Goal: Task Accomplishment & Management: Use online tool/utility

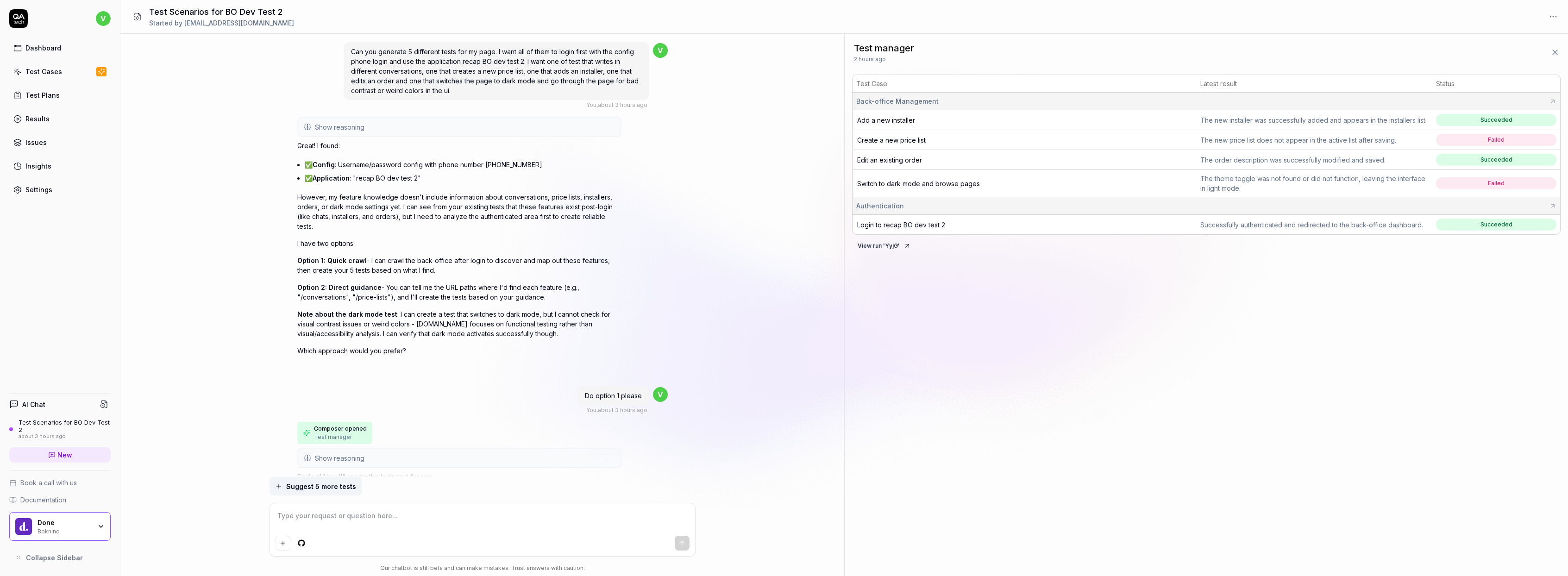
scroll to position [977, 0]
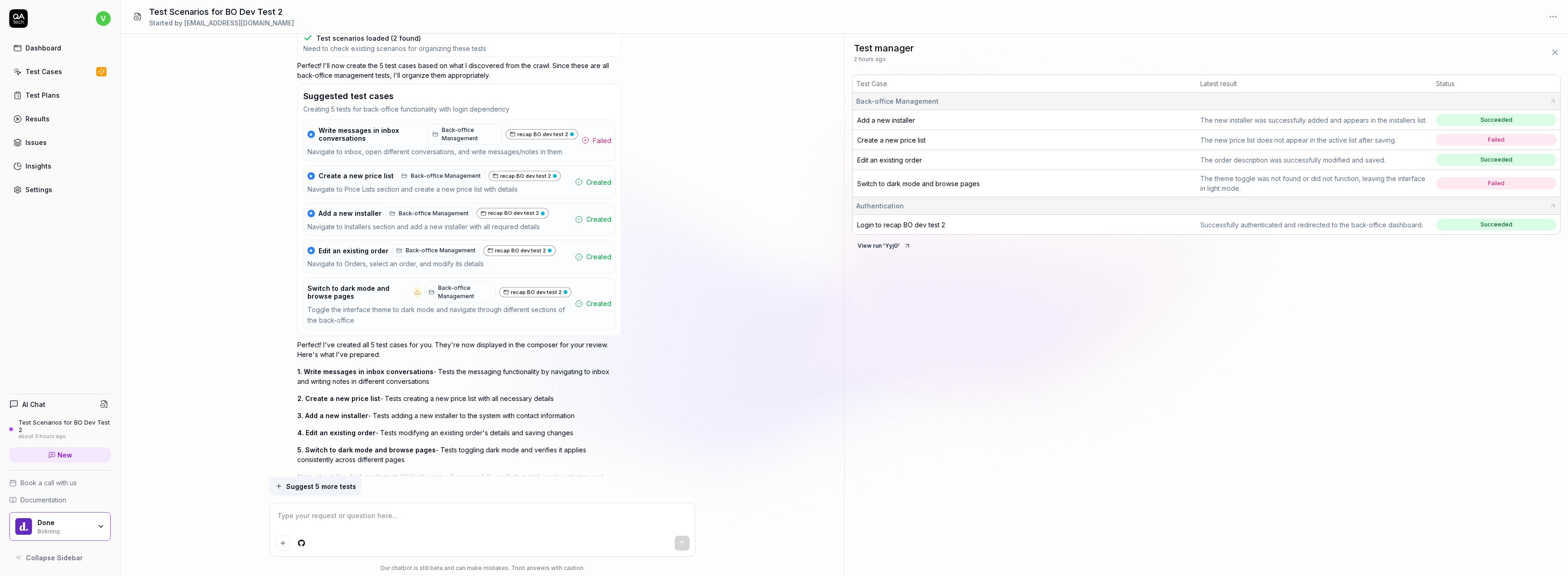
click at [72, 70] on link "Test Cases" at bounding box center [60, 72] width 102 height 18
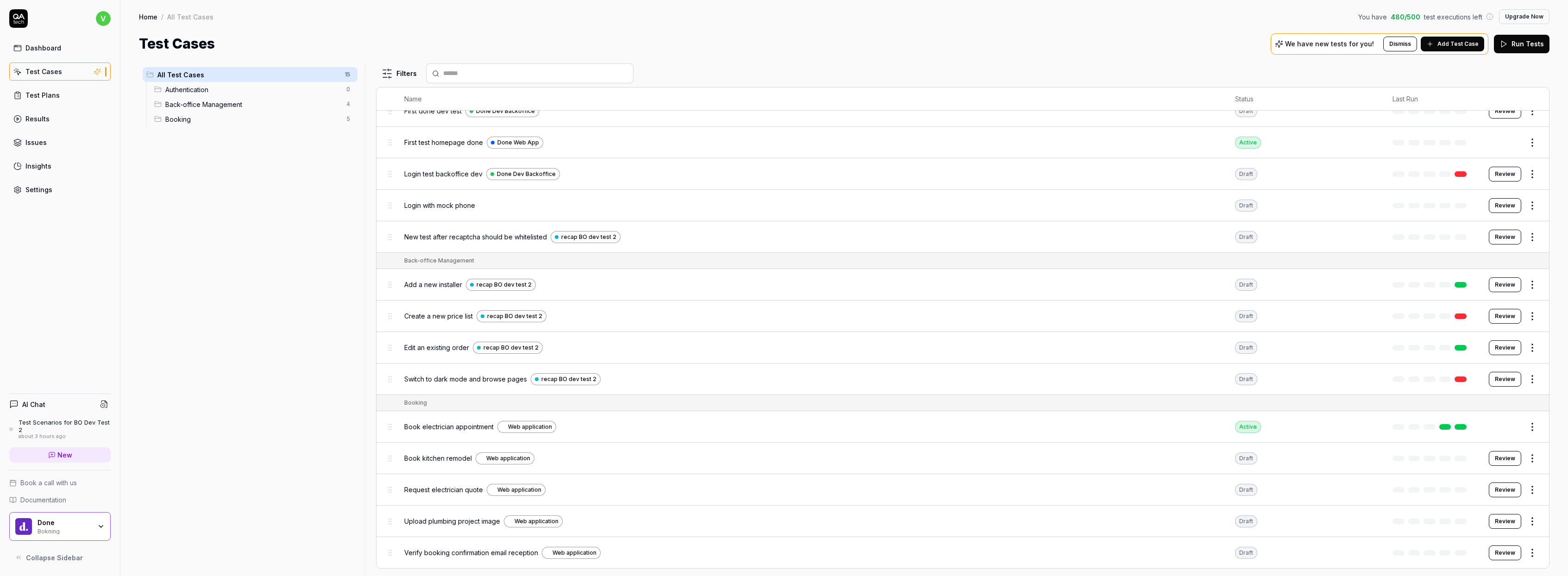
scroll to position [46, 0]
click at [45, 186] on div "Settings" at bounding box center [39, 189] width 27 height 10
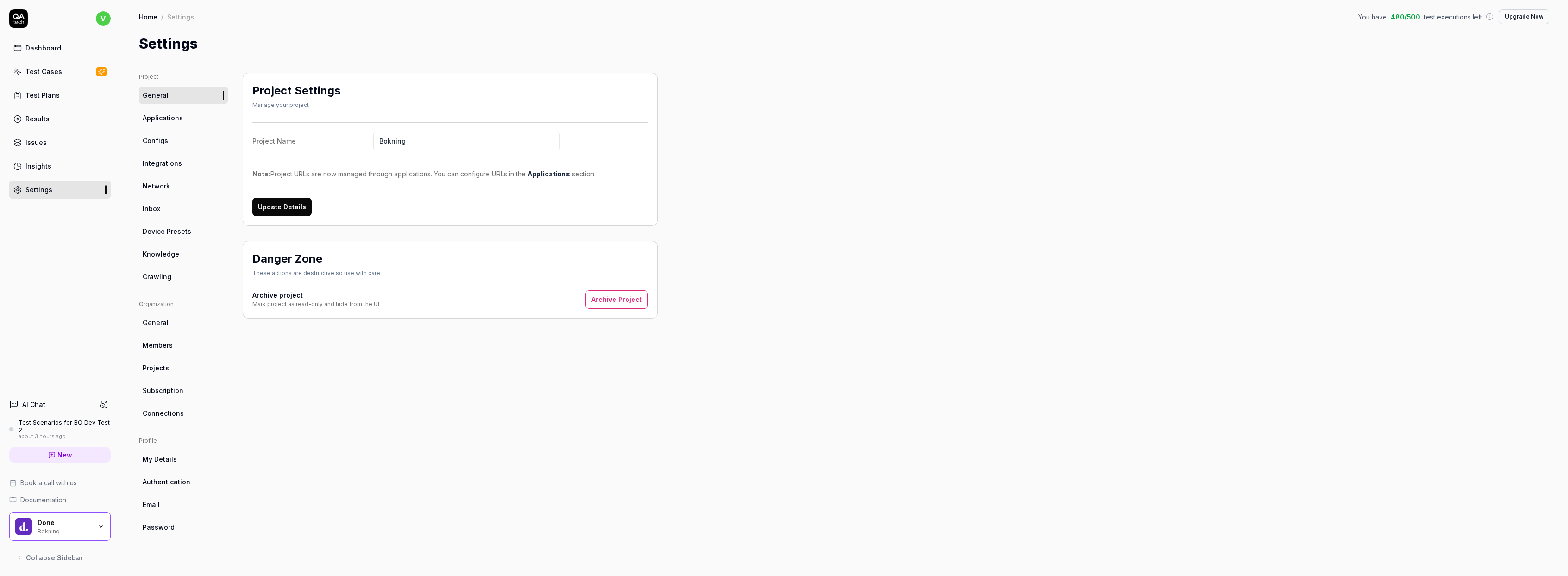
click at [156, 279] on span "Crawling" at bounding box center [157, 276] width 29 height 10
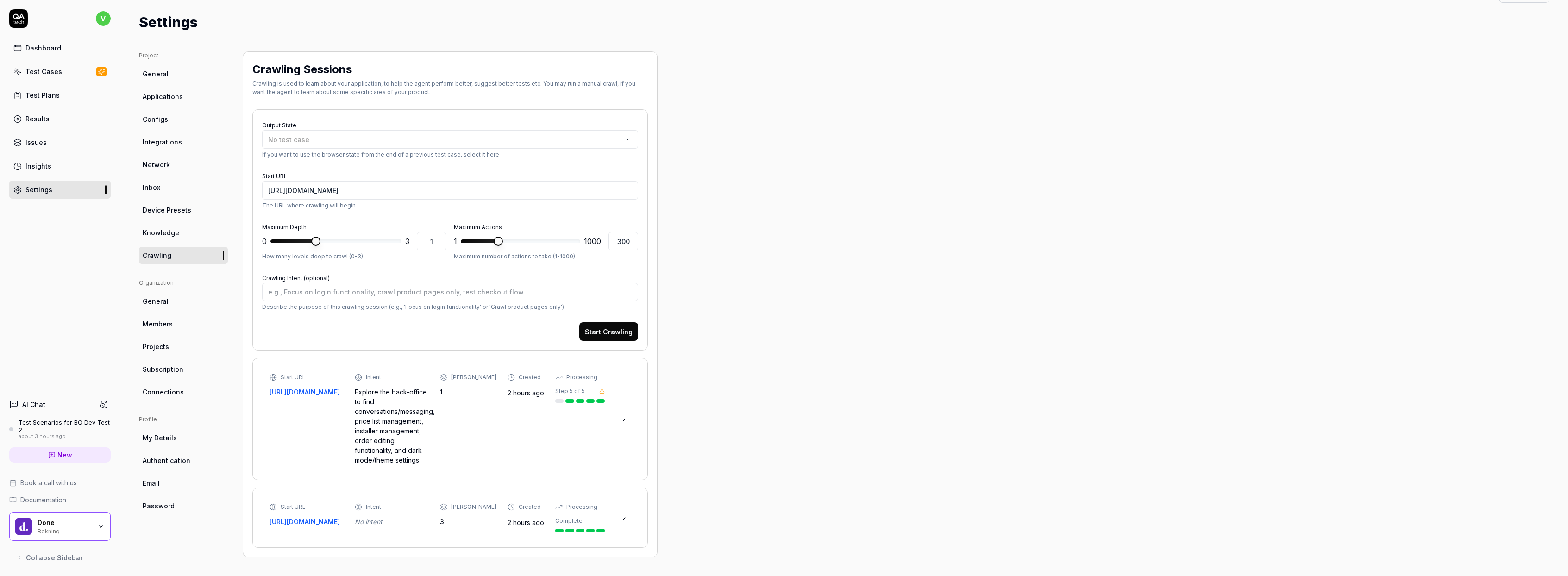
scroll to position [35, 0]
click at [628, 511] on button at bounding box center [624, 518] width 15 height 15
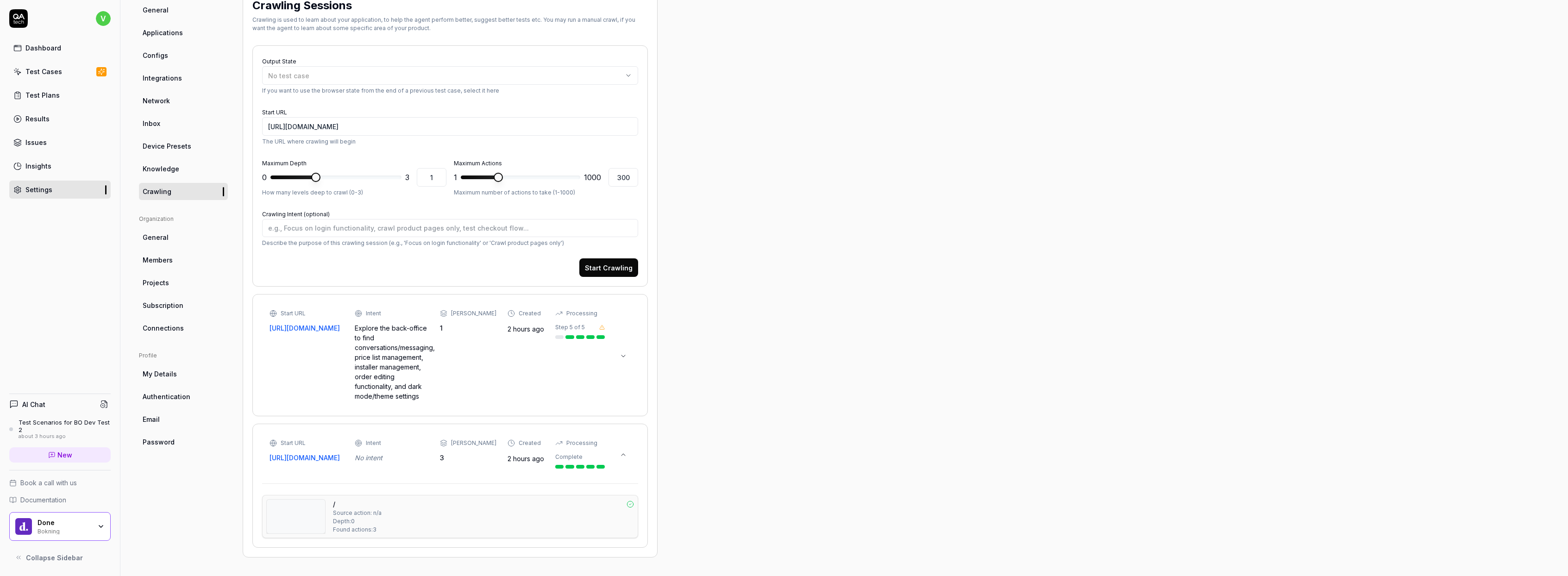
scroll to position [99, 0]
click at [633, 343] on div "Start URL [URL][DOMAIN_NAME] Intent Explore the back-office to find conversatio…" at bounding box center [450, 354] width 376 height 103
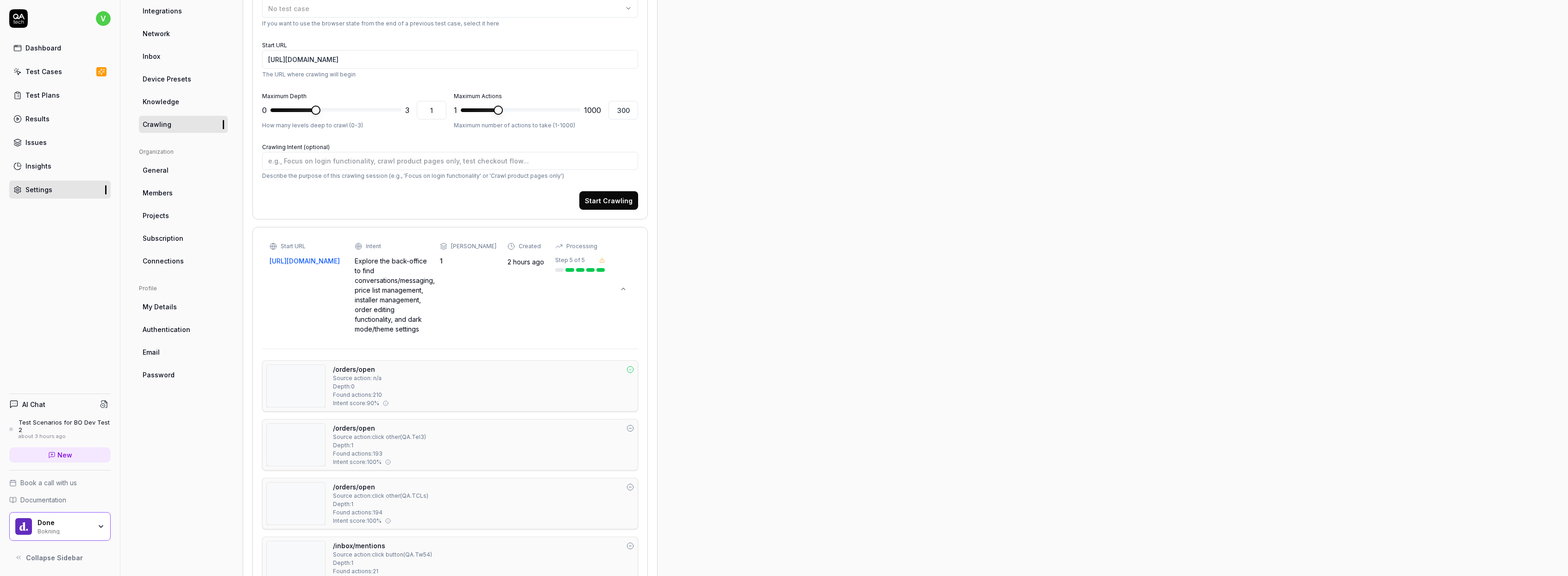
scroll to position [152, 0]
click at [623, 294] on button at bounding box center [624, 290] width 15 height 15
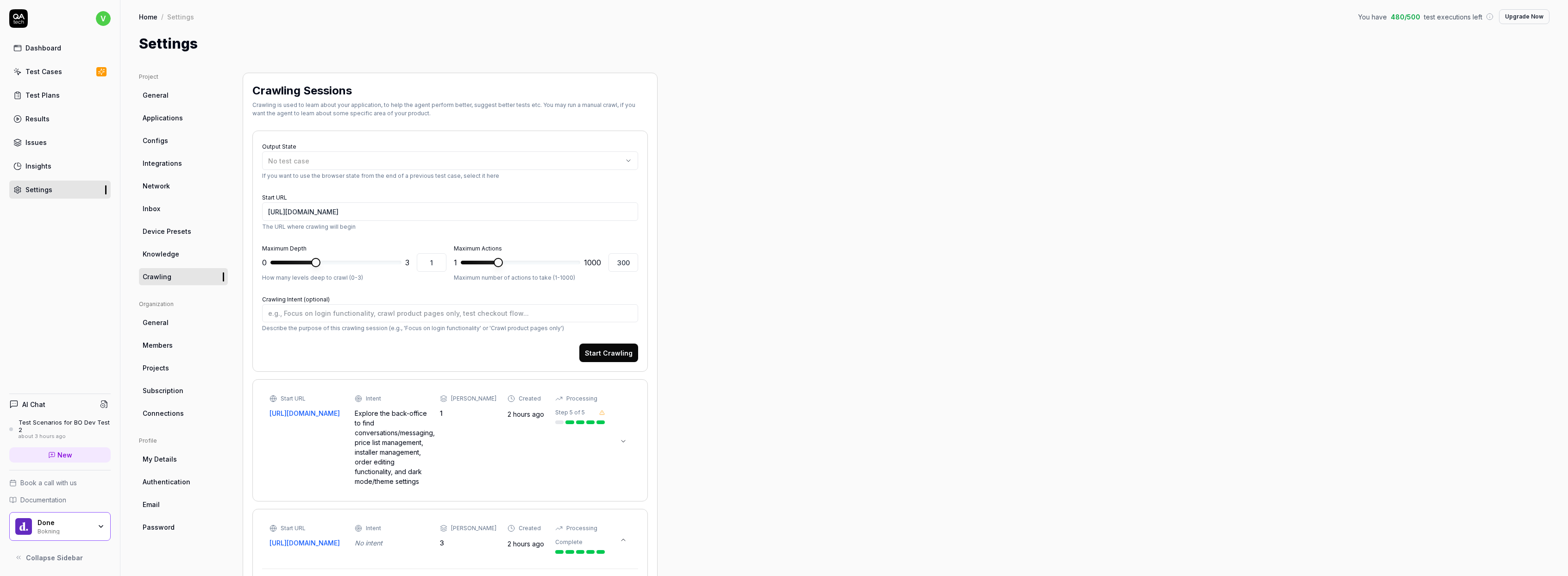
scroll to position [0, 0]
click at [54, 74] on div "Test Cases" at bounding box center [44, 71] width 36 height 10
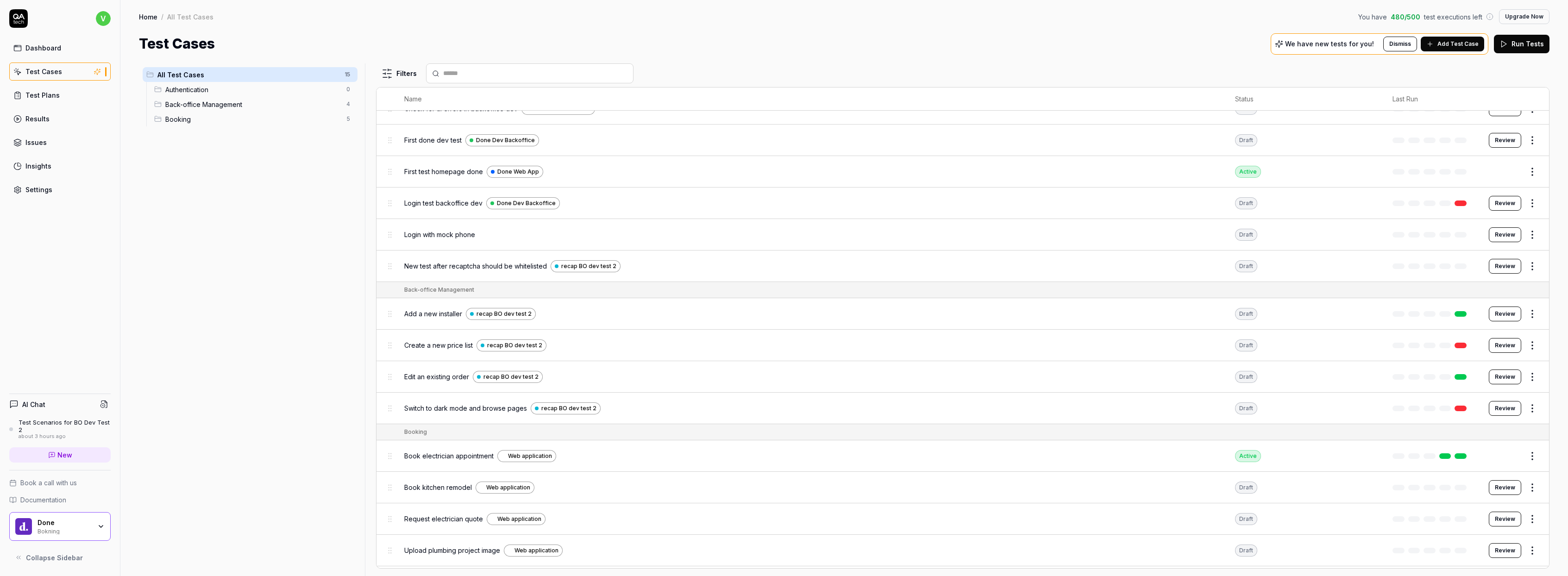
scroll to position [18, 0]
click at [275, 105] on span "Back-office Management" at bounding box center [253, 104] width 175 height 10
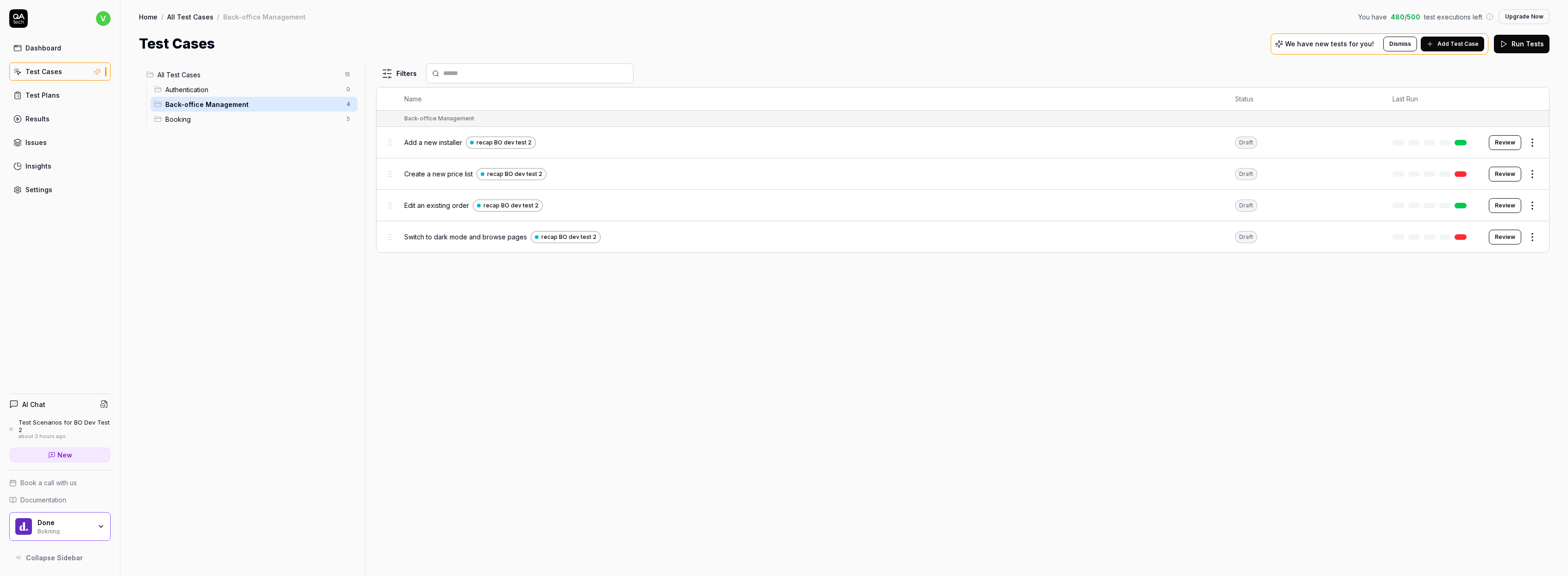
scroll to position [0, 0]
click at [1503, 144] on button "Review" at bounding box center [1505, 143] width 33 height 15
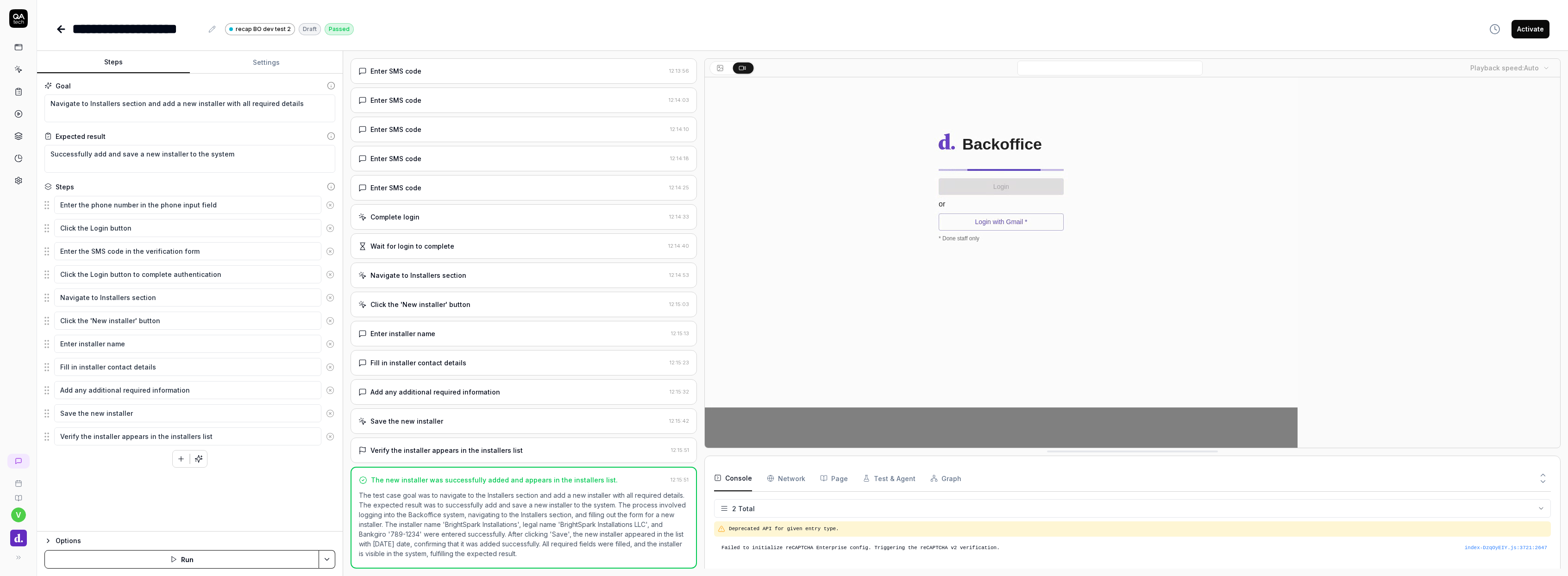
click at [55, 27] on icon at bounding box center [61, 29] width 11 height 11
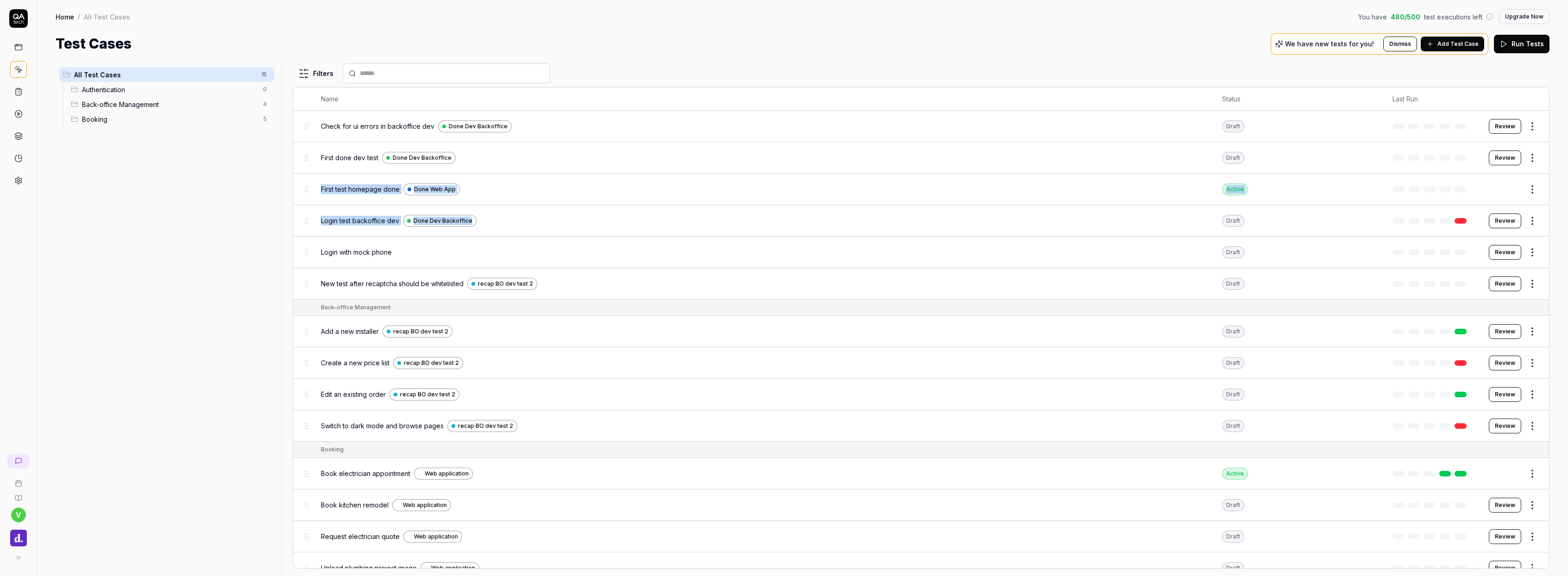
drag, startPoint x: 449, startPoint y: 217, endPoint x: 342, endPoint y: 181, distance: 112.9
click at [342, 181] on tbody "Check for ui errors in backoffice dev Done Dev Backoffice Draft Review First do…" at bounding box center [921, 205] width 1256 height 189
click at [168, 111] on div "Back-office Management 4" at bounding box center [171, 104] width 207 height 15
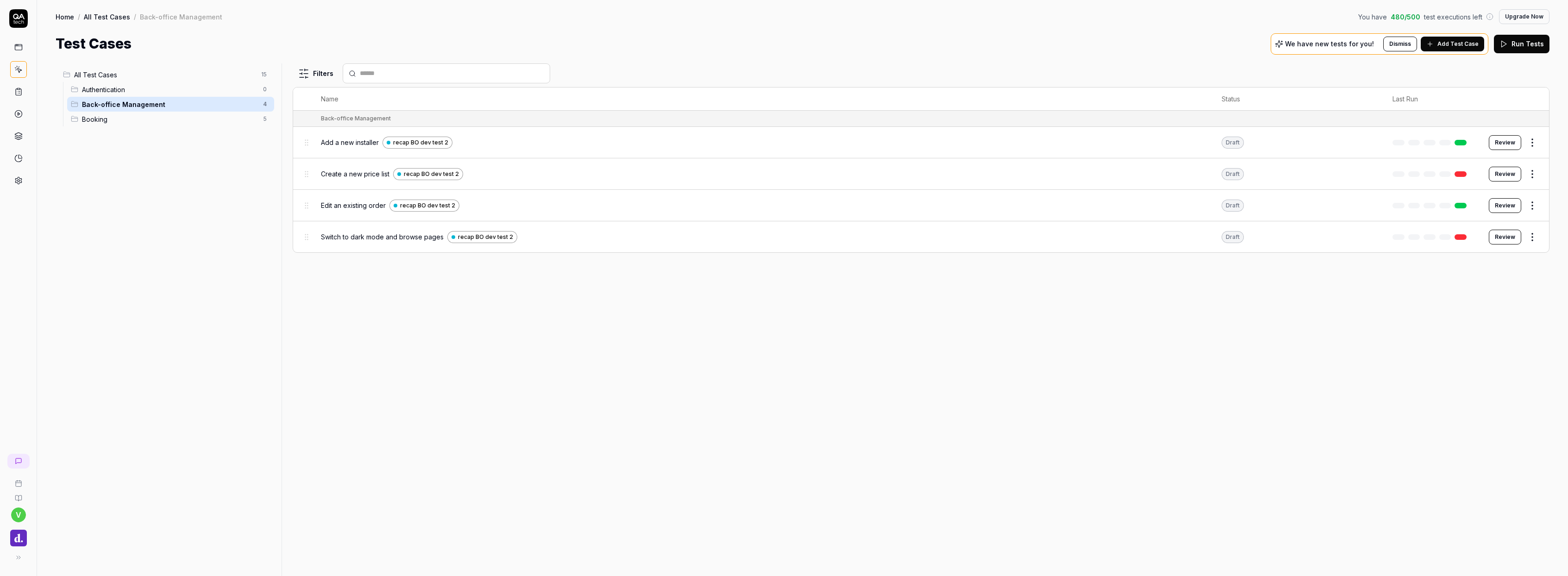
click at [1509, 173] on button "Review" at bounding box center [1505, 174] width 33 height 15
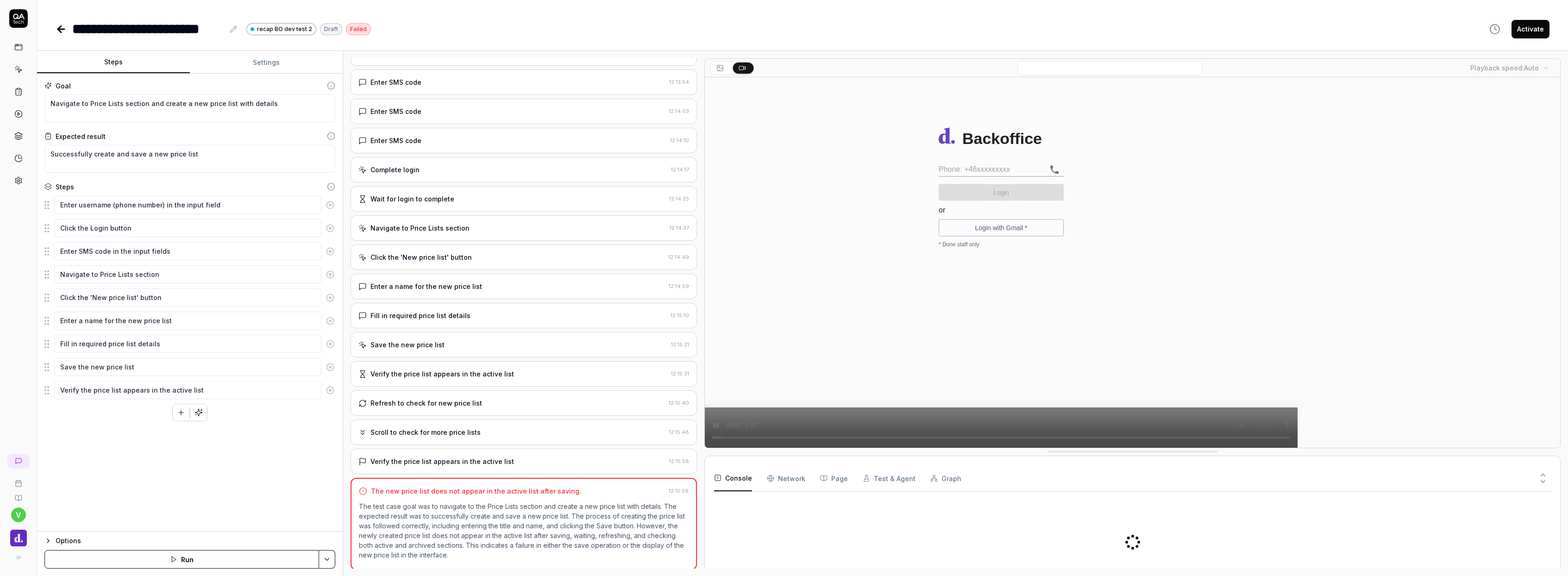
type textarea "*"
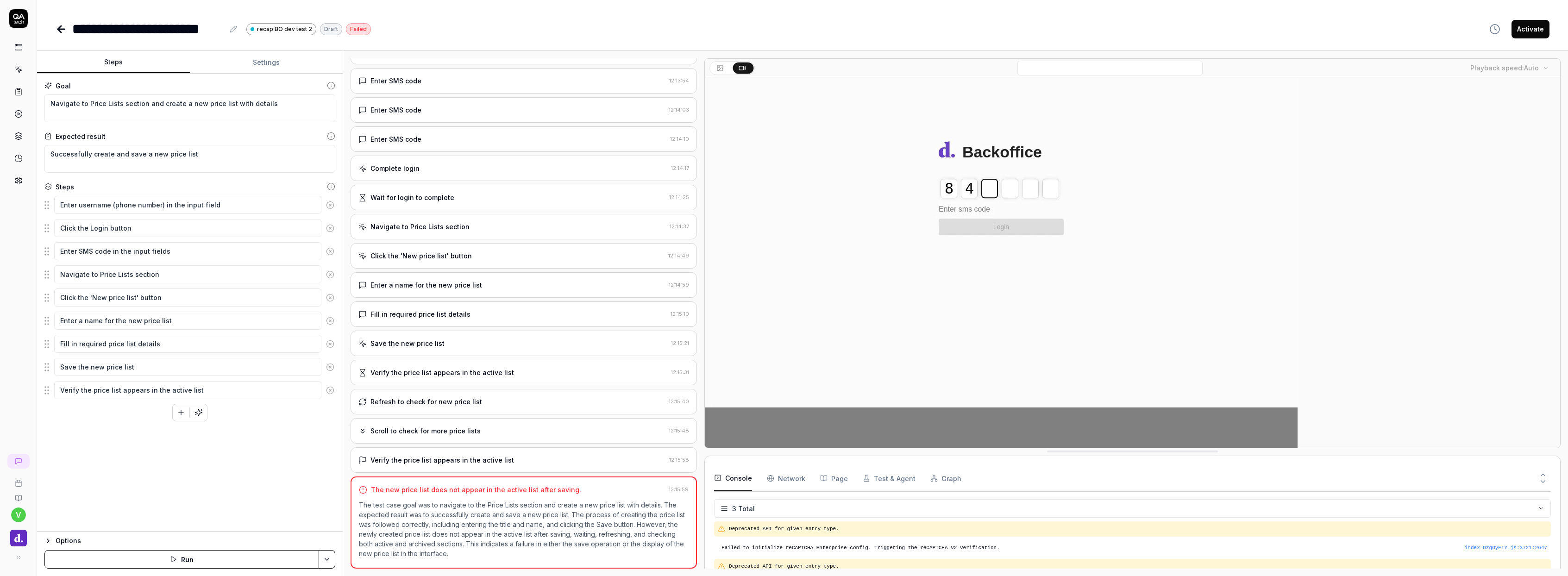
click at [562, 462] on div "Verify the price list appears in the active list" at bounding box center [512, 460] width 307 height 10
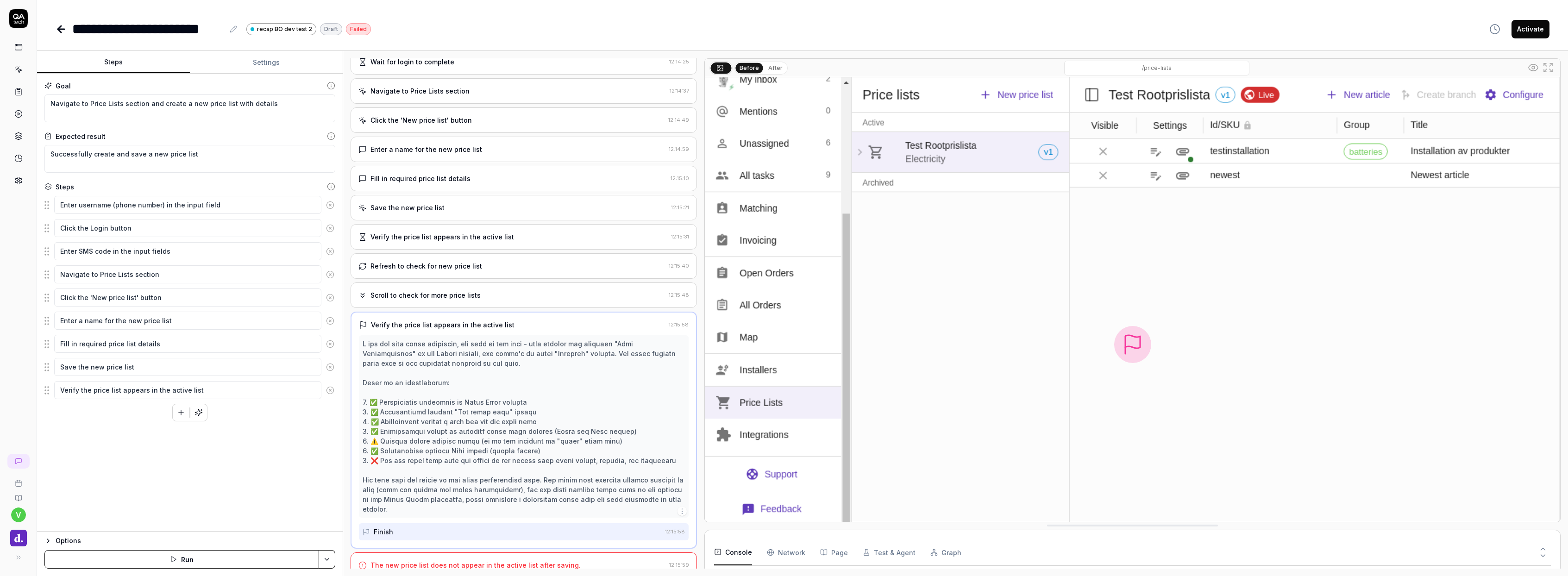
scroll to position [314, 0]
click at [445, 297] on div "Scroll to check for more price lists" at bounding box center [425, 295] width 110 height 10
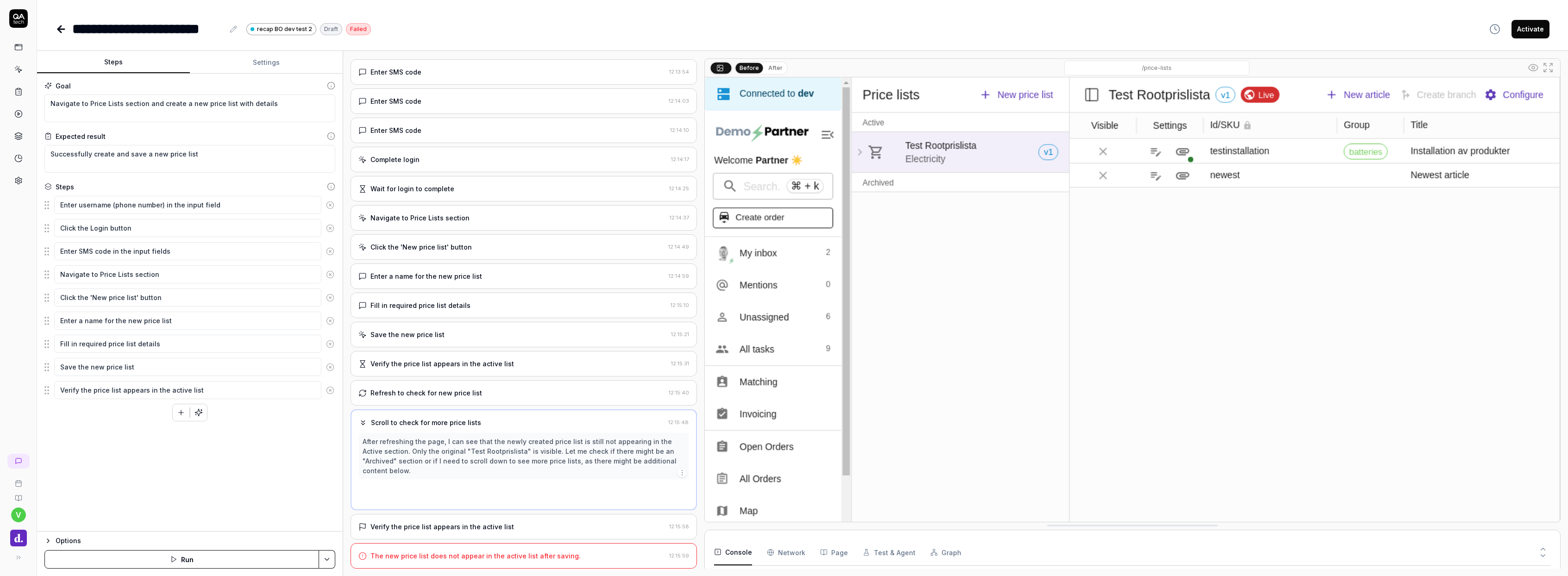
scroll to position [120, 0]
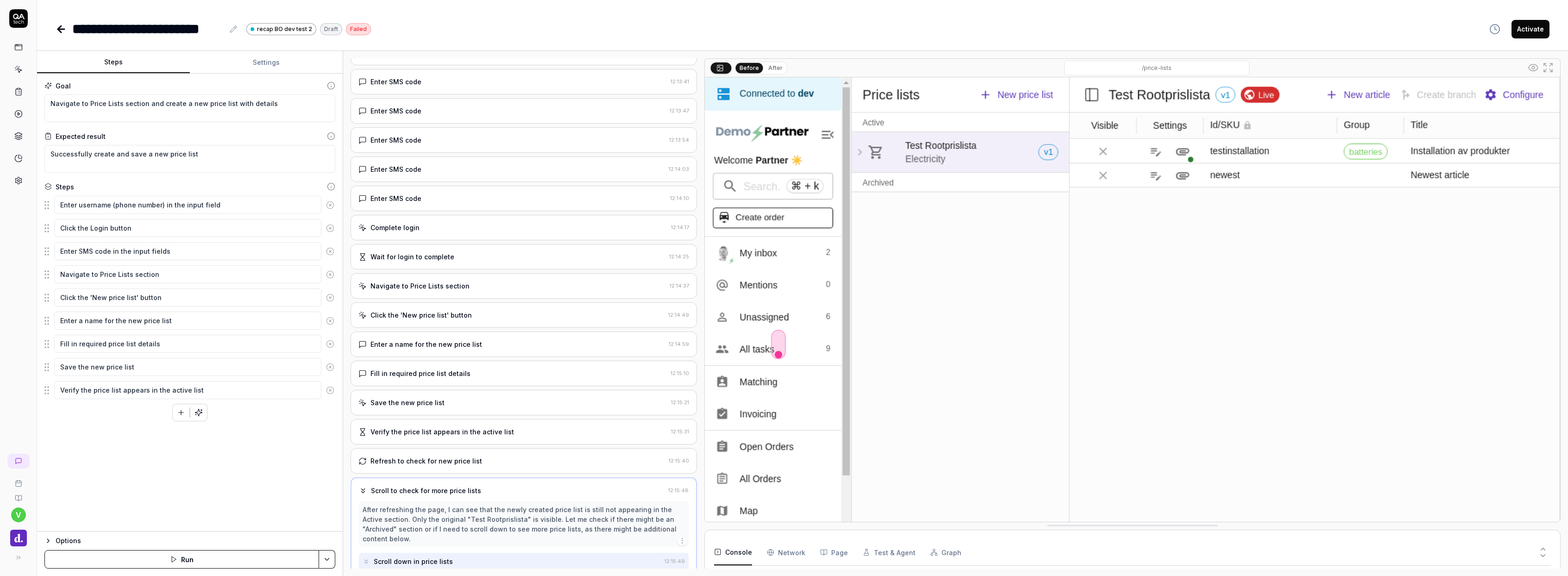
click at [444, 482] on div "Scroll to check for more price lists 12:15:48 After refreshing the page, I can …" at bounding box center [524, 527] width 346 height 101
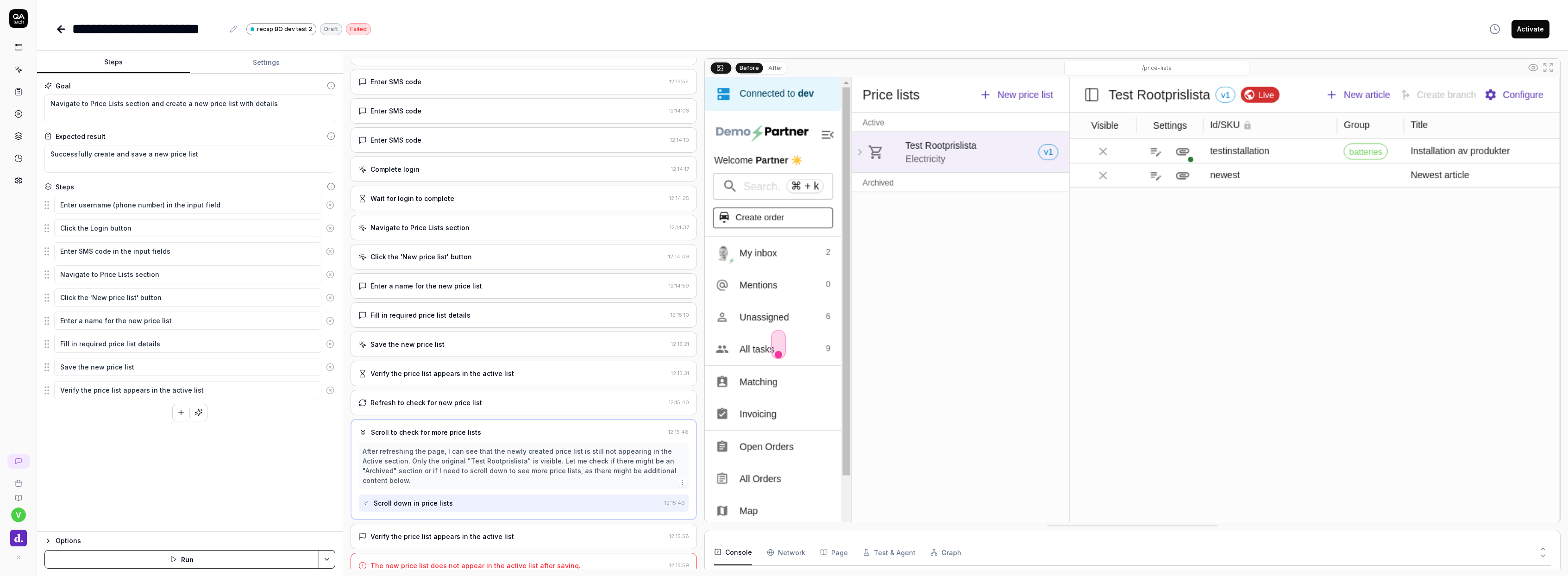
click at [457, 531] on div "Verify the price list appears in the active list" at bounding box center [443, 536] width 144 height 10
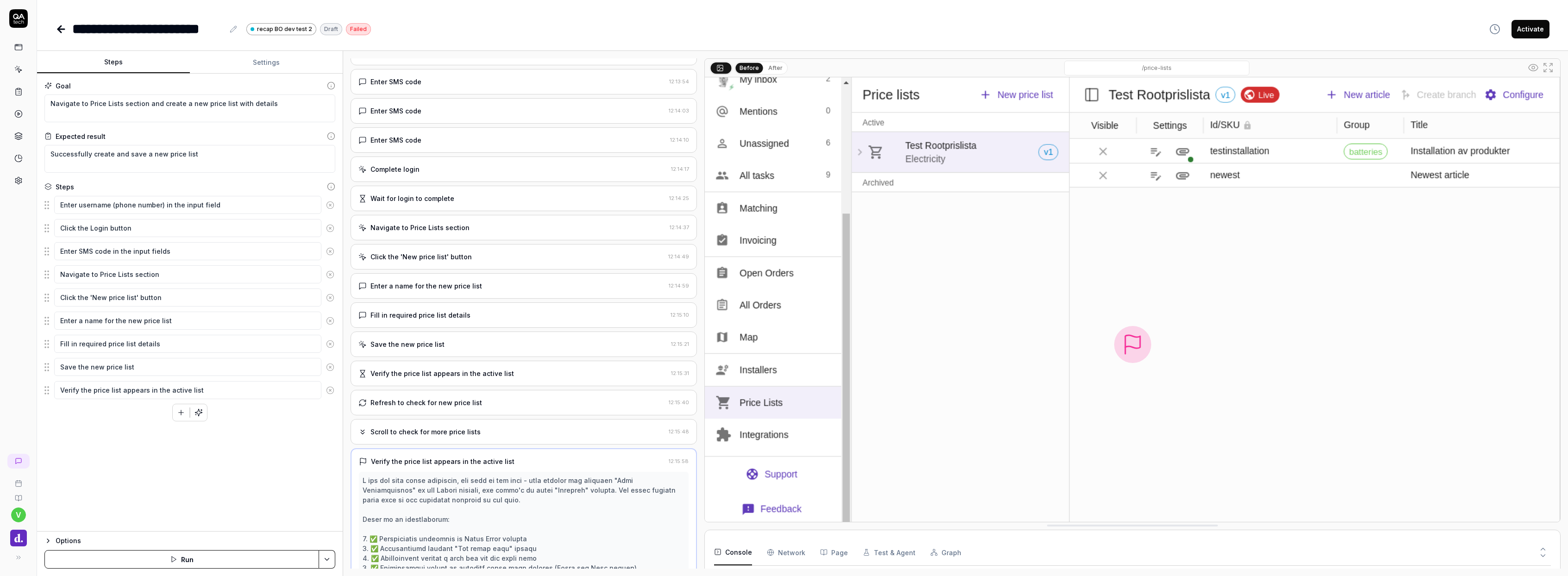
scroll to position [285, 0]
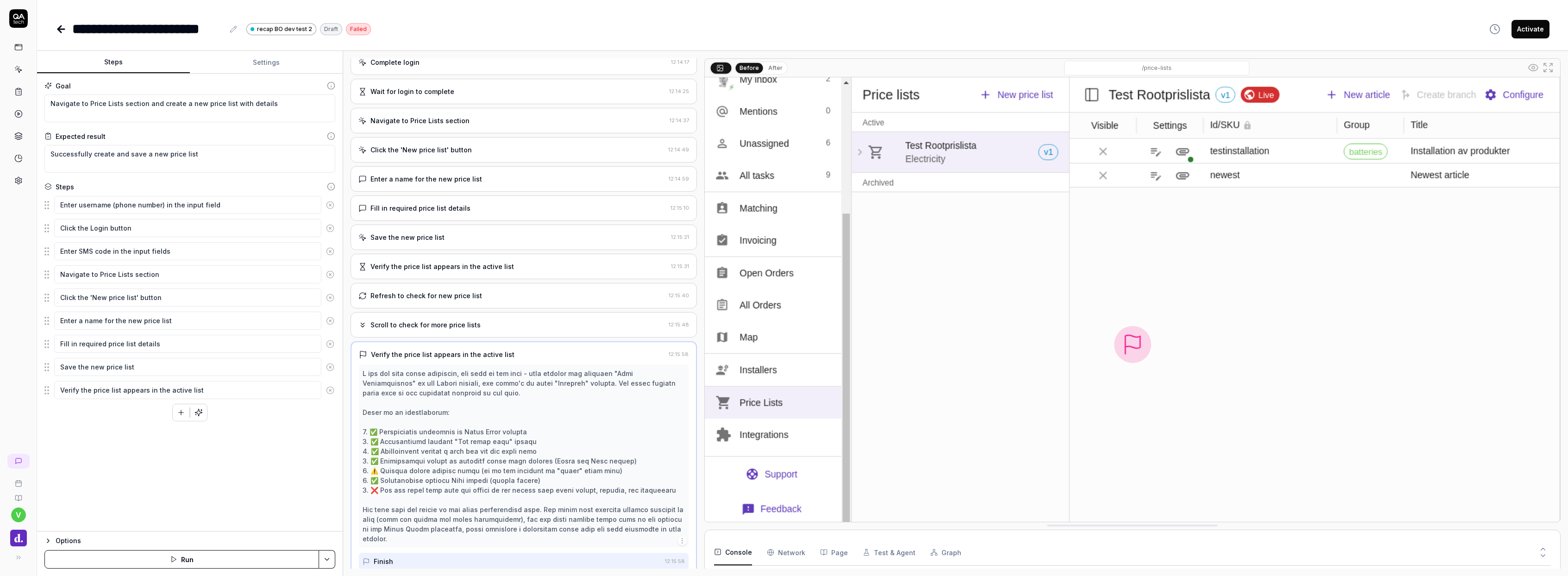
click at [375, 432] on div at bounding box center [524, 456] width 323 height 175
click at [770, 67] on button "After" at bounding box center [775, 67] width 22 height 10
click at [749, 72] on button "Before" at bounding box center [750, 67] width 27 height 10
click at [767, 72] on button "After" at bounding box center [775, 67] width 22 height 10
click at [750, 70] on button "Before" at bounding box center [750, 67] width 27 height 10
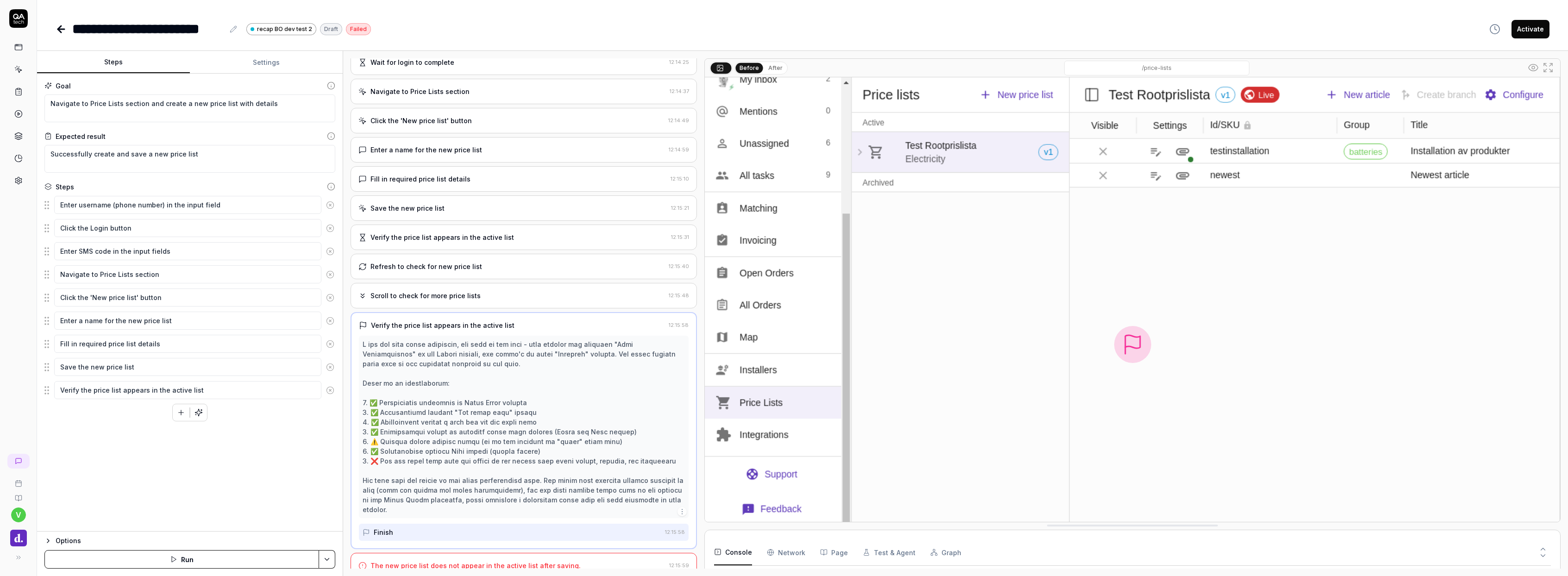
scroll to position [0, 0]
click at [514, 561] on div "The new price list does not appear in the active list after saving." at bounding box center [475, 565] width 210 height 10
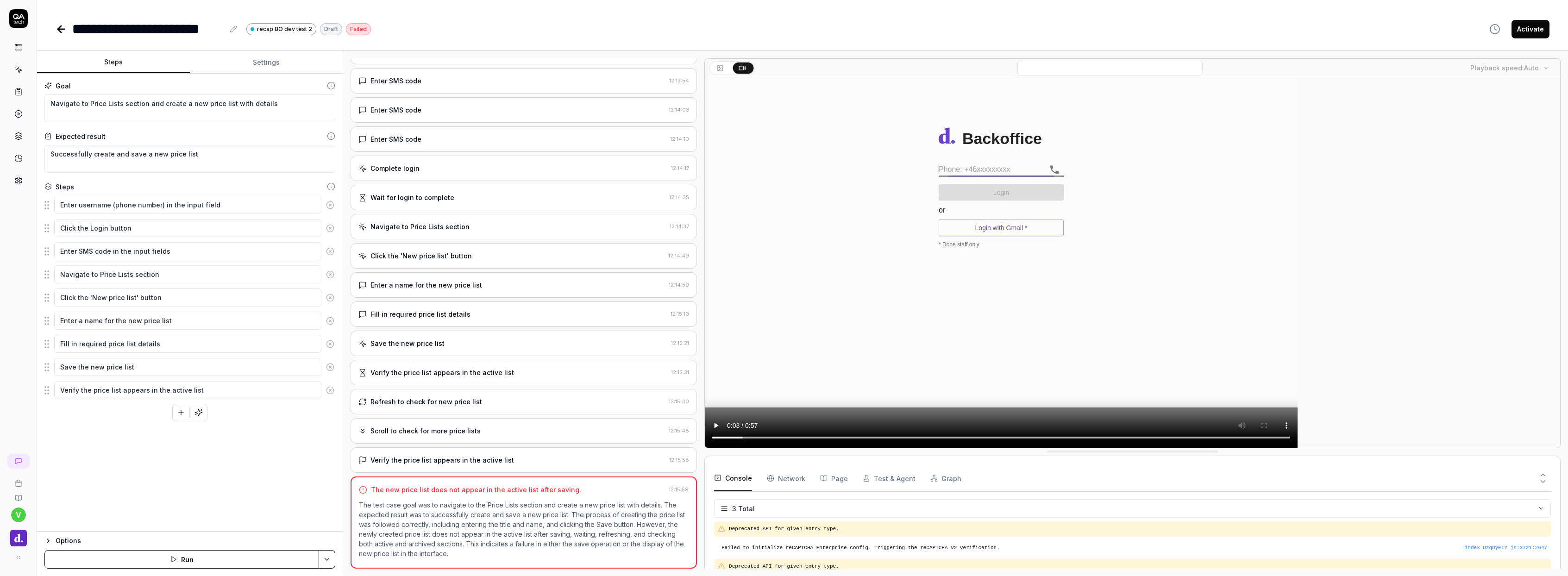
drag, startPoint x: 942, startPoint y: 435, endPoint x: 1235, endPoint y: 449, distance: 293.3
click at [1235, 448] on div "Playback speed: Auto" at bounding box center [1133, 253] width 856 height 390
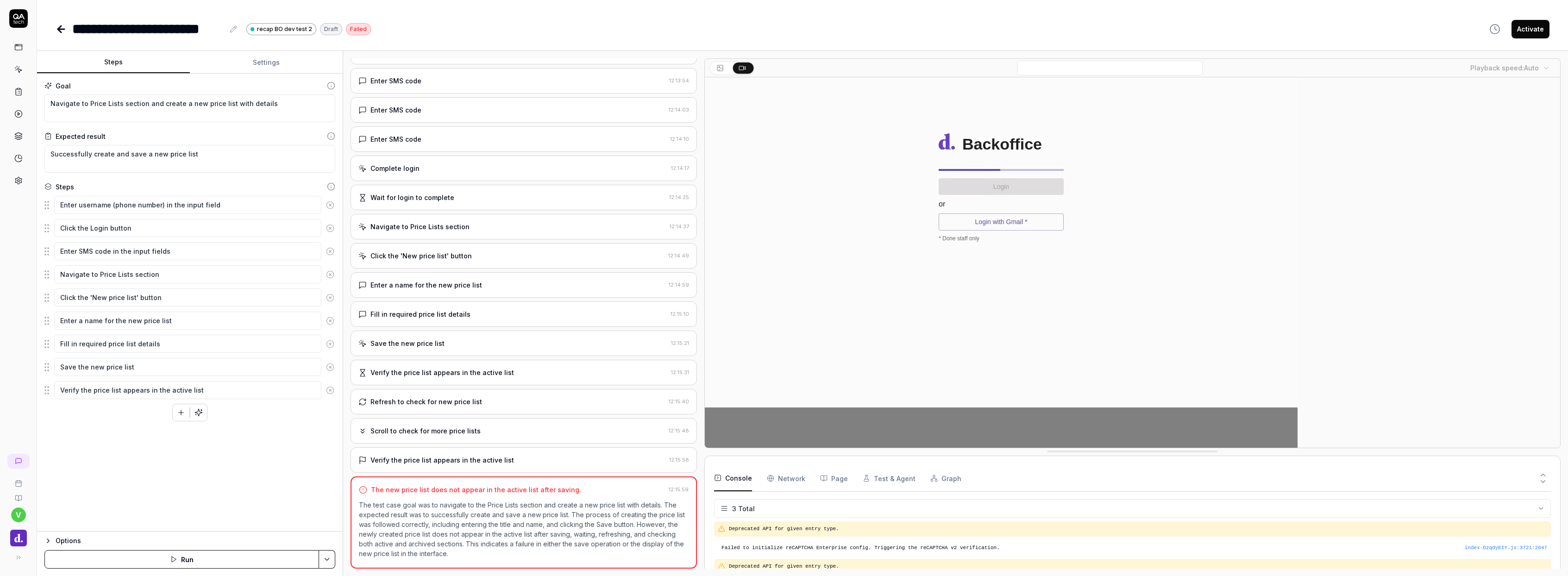
click at [873, 223] on video at bounding box center [1001, 263] width 593 height 371
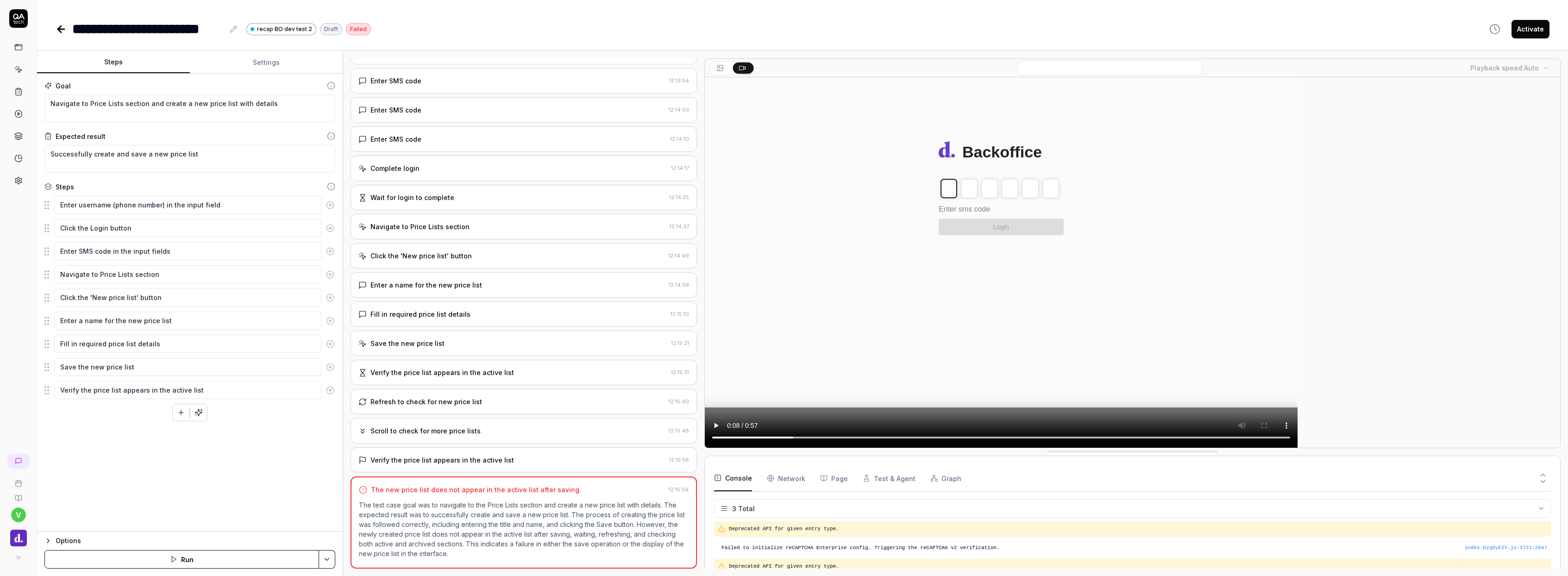
click at [18, 67] on icon at bounding box center [18, 69] width 8 height 8
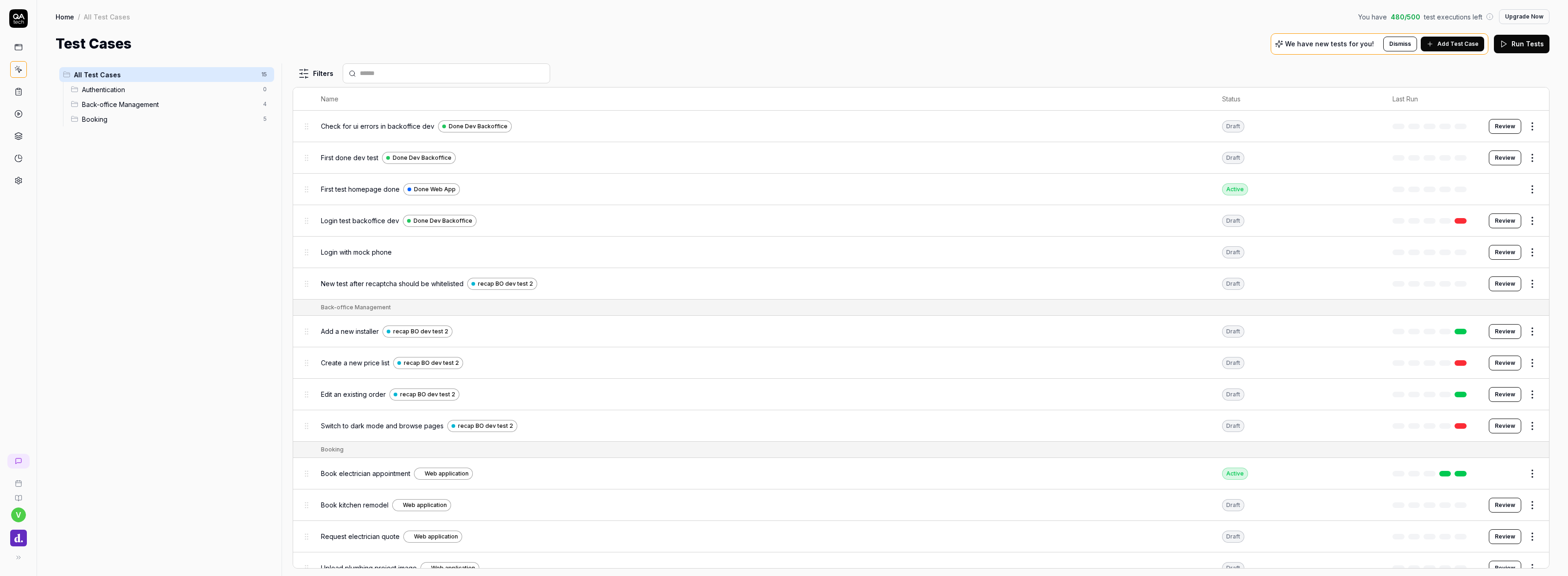
click at [200, 110] on div "Back-office Management 4" at bounding box center [171, 104] width 207 height 15
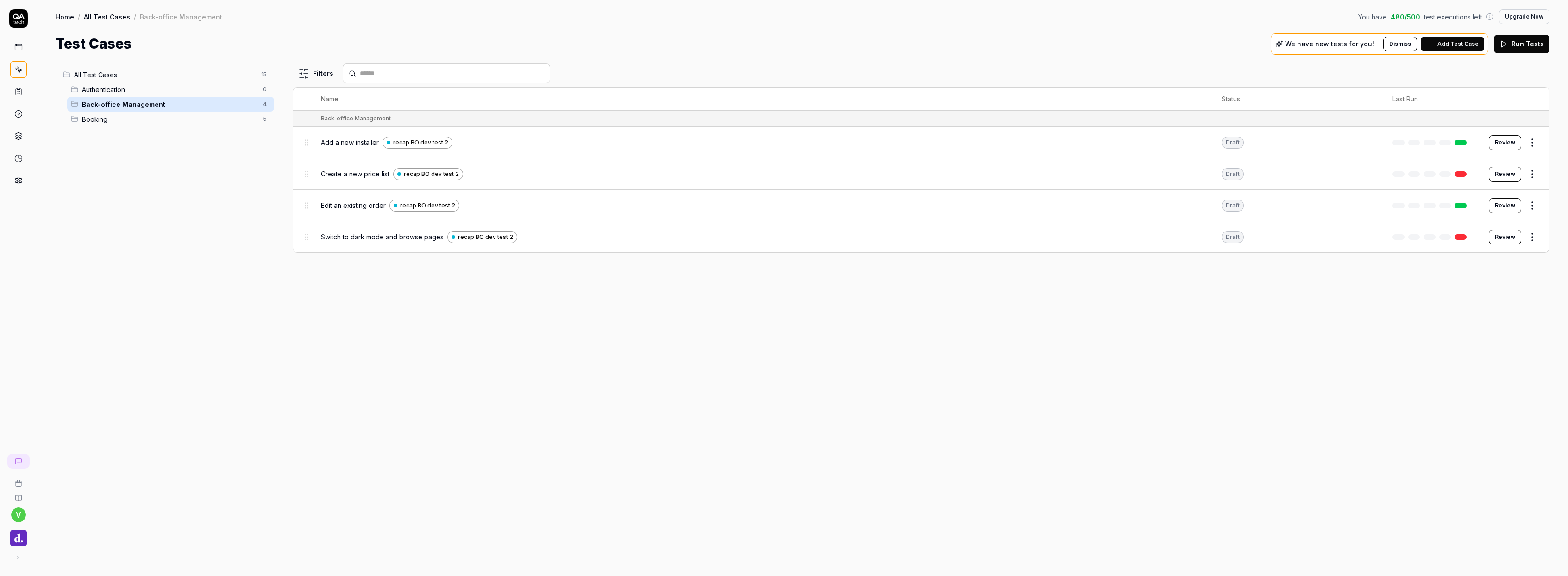
click at [1498, 242] on button "Review" at bounding box center [1505, 237] width 33 height 15
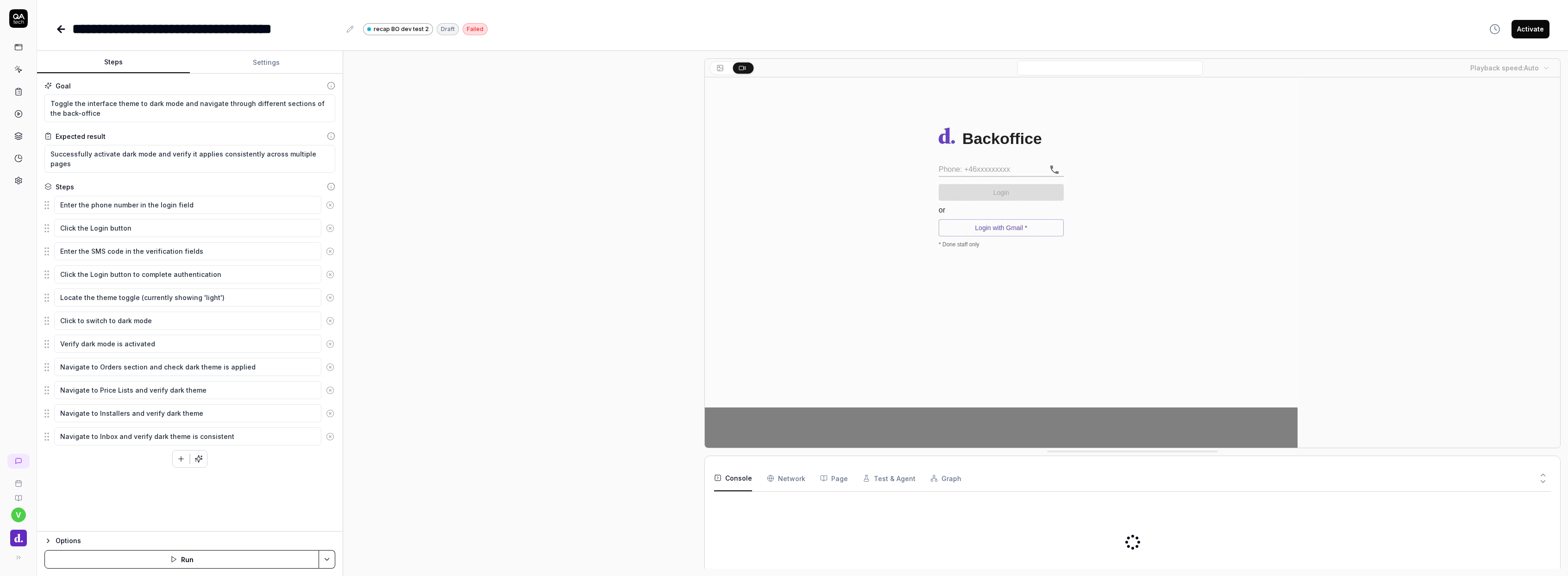
type textarea "*"
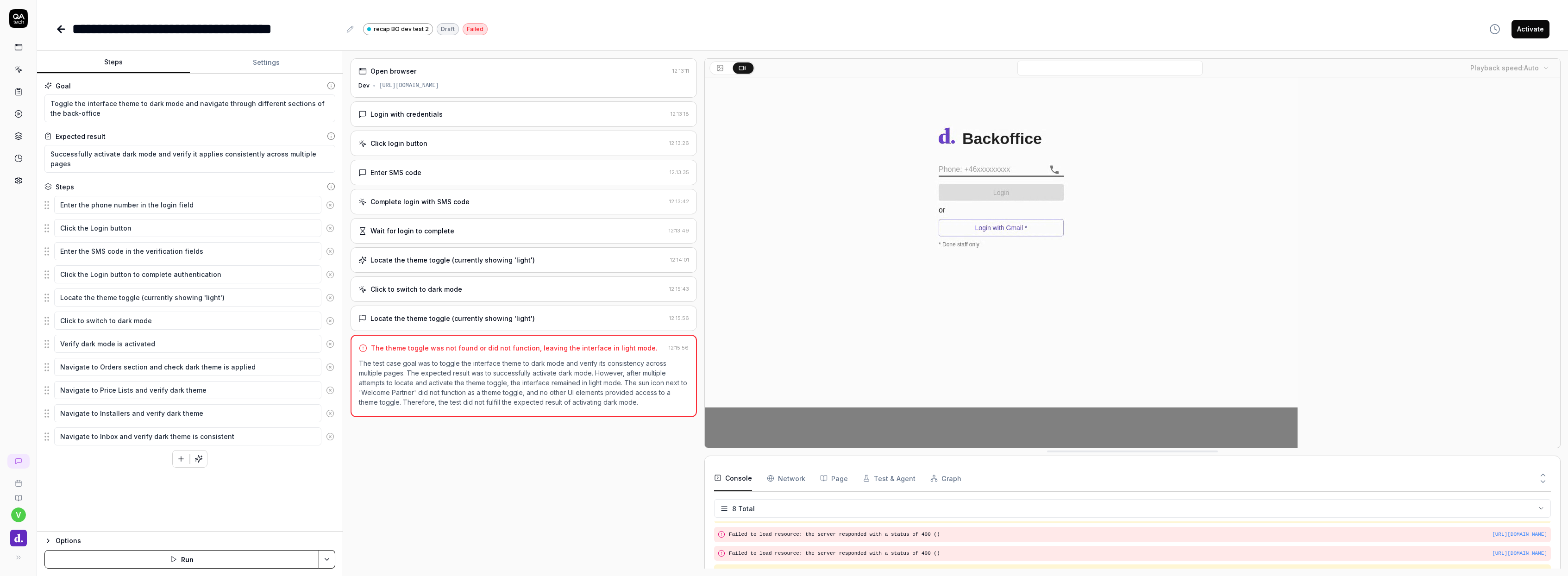
scroll to position [95, 0]
click at [488, 293] on div "Click to switch to dark mode 12:15:43" at bounding box center [524, 289] width 346 height 25
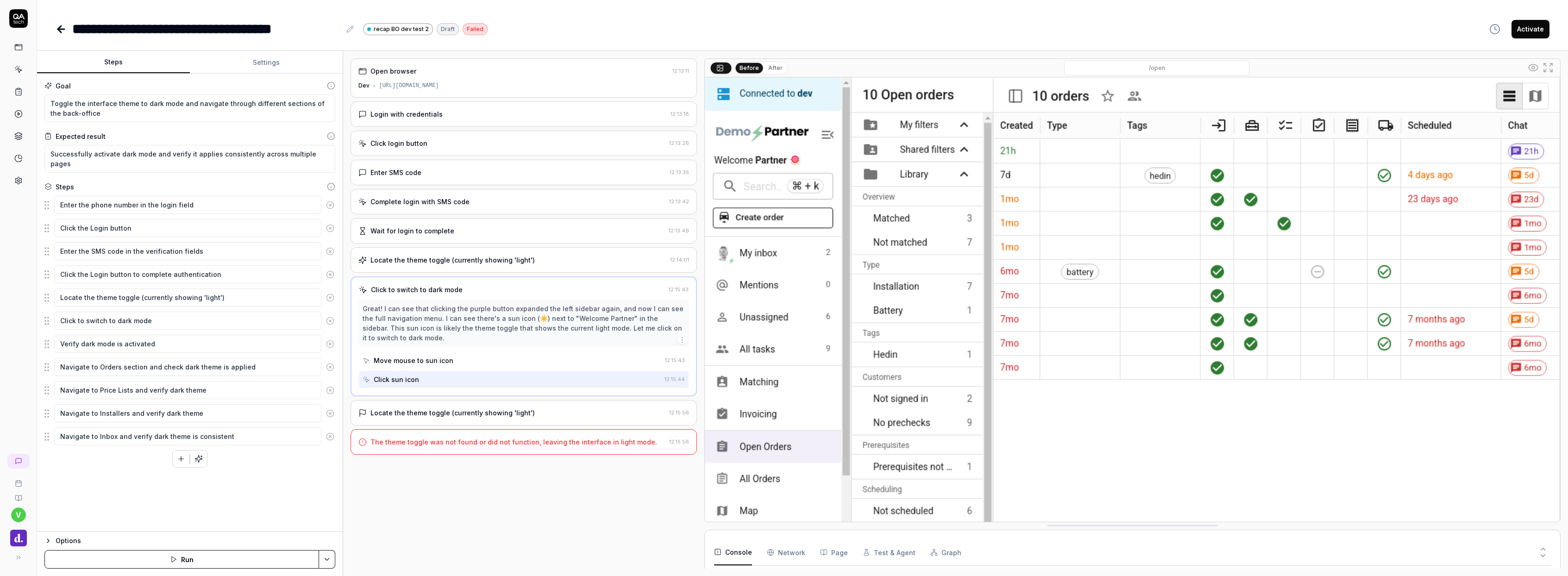
click at [488, 263] on div "Locate the theme toggle (currently showing 'light')" at bounding box center [453, 260] width 165 height 10
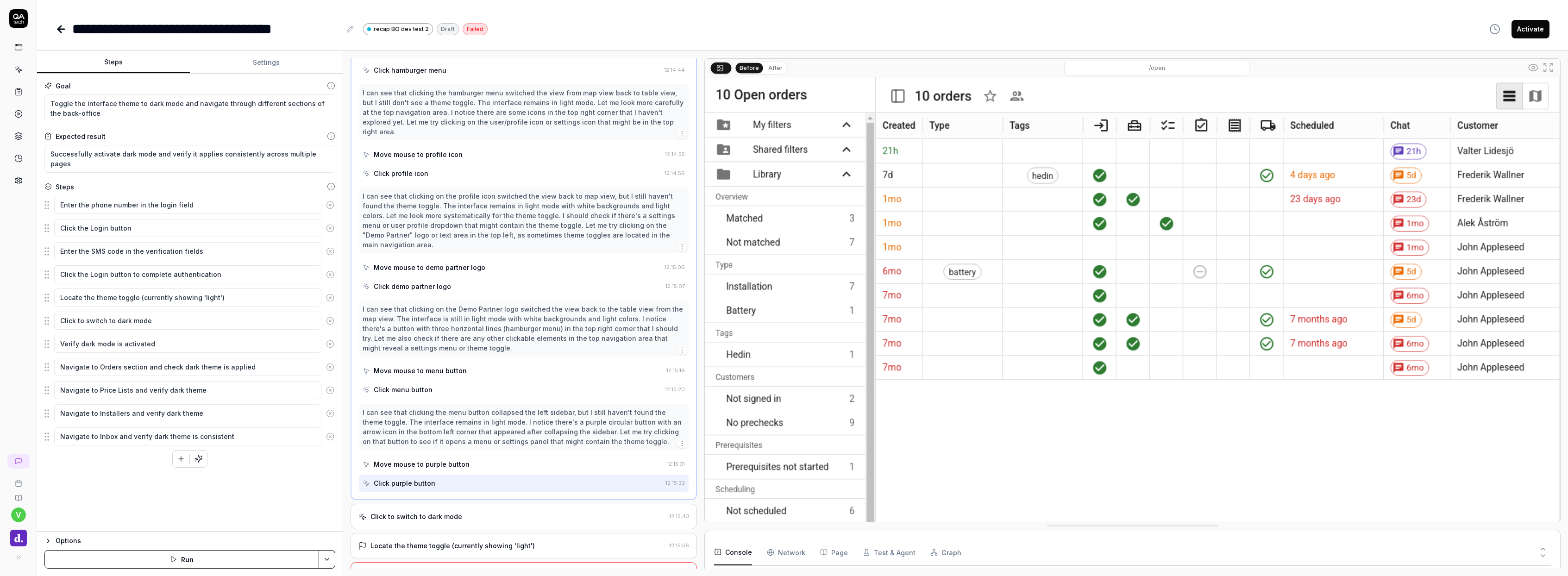
scroll to position [673, 0]
click at [453, 511] on div "Click to switch to dark mode" at bounding box center [416, 516] width 92 height 10
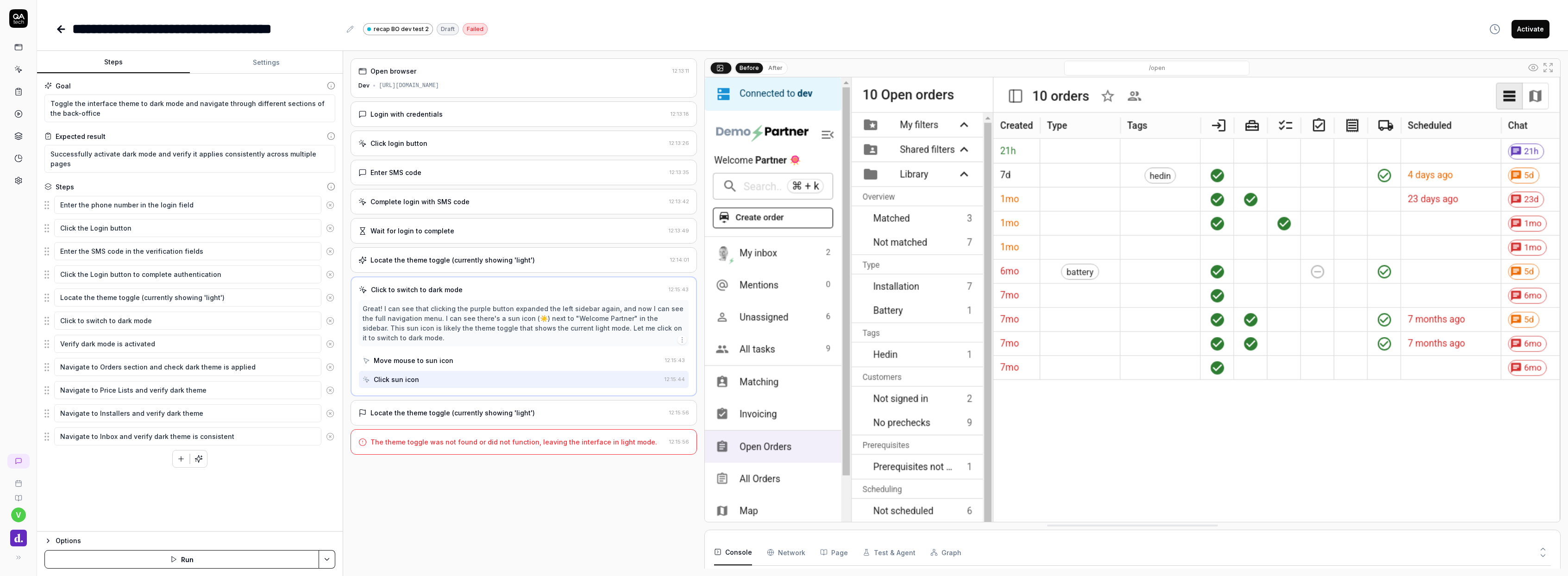
click at [774, 71] on button "After" at bounding box center [775, 67] width 22 height 10
click at [754, 69] on button "Before" at bounding box center [750, 67] width 27 height 10
click at [778, 71] on button "After" at bounding box center [775, 67] width 22 height 10
click at [754, 69] on button "Before" at bounding box center [750, 67] width 27 height 10
click at [542, 411] on div "Locate the theme toggle (currently showing 'light')" at bounding box center [512, 412] width 307 height 10
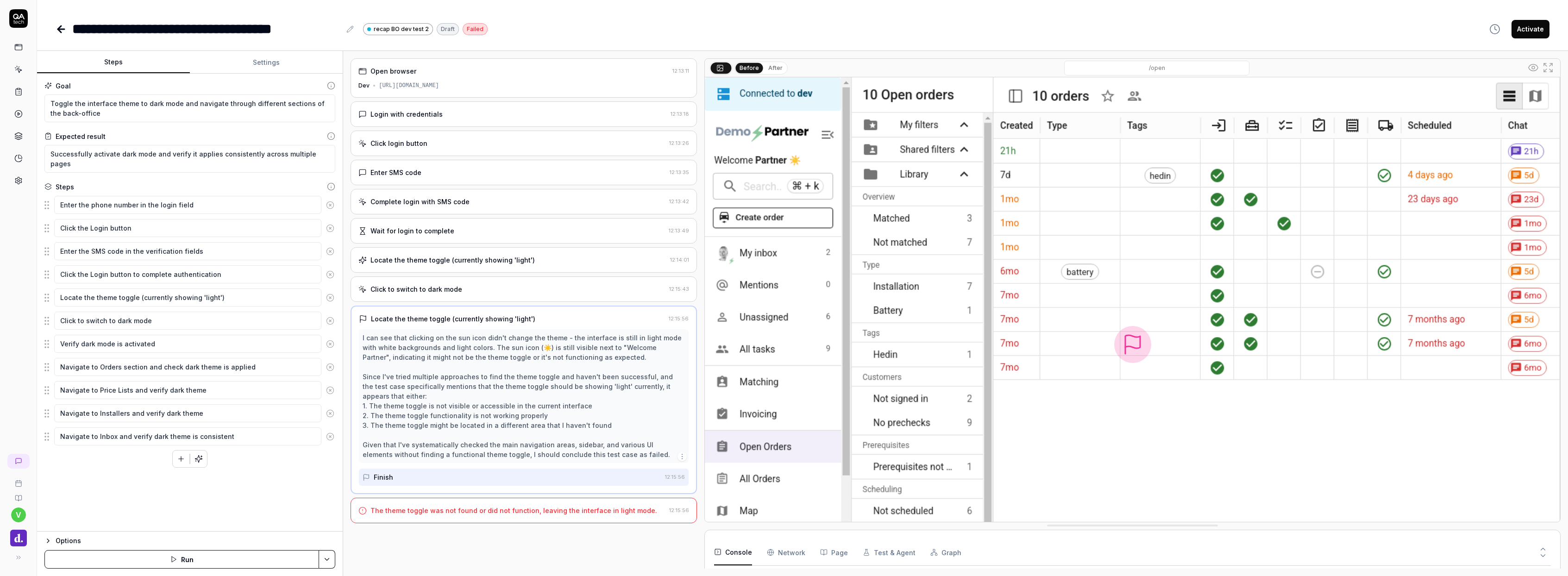
click at [15, 70] on icon at bounding box center [15, 69] width 1 height 1
